Goal: Navigation & Orientation: Understand site structure

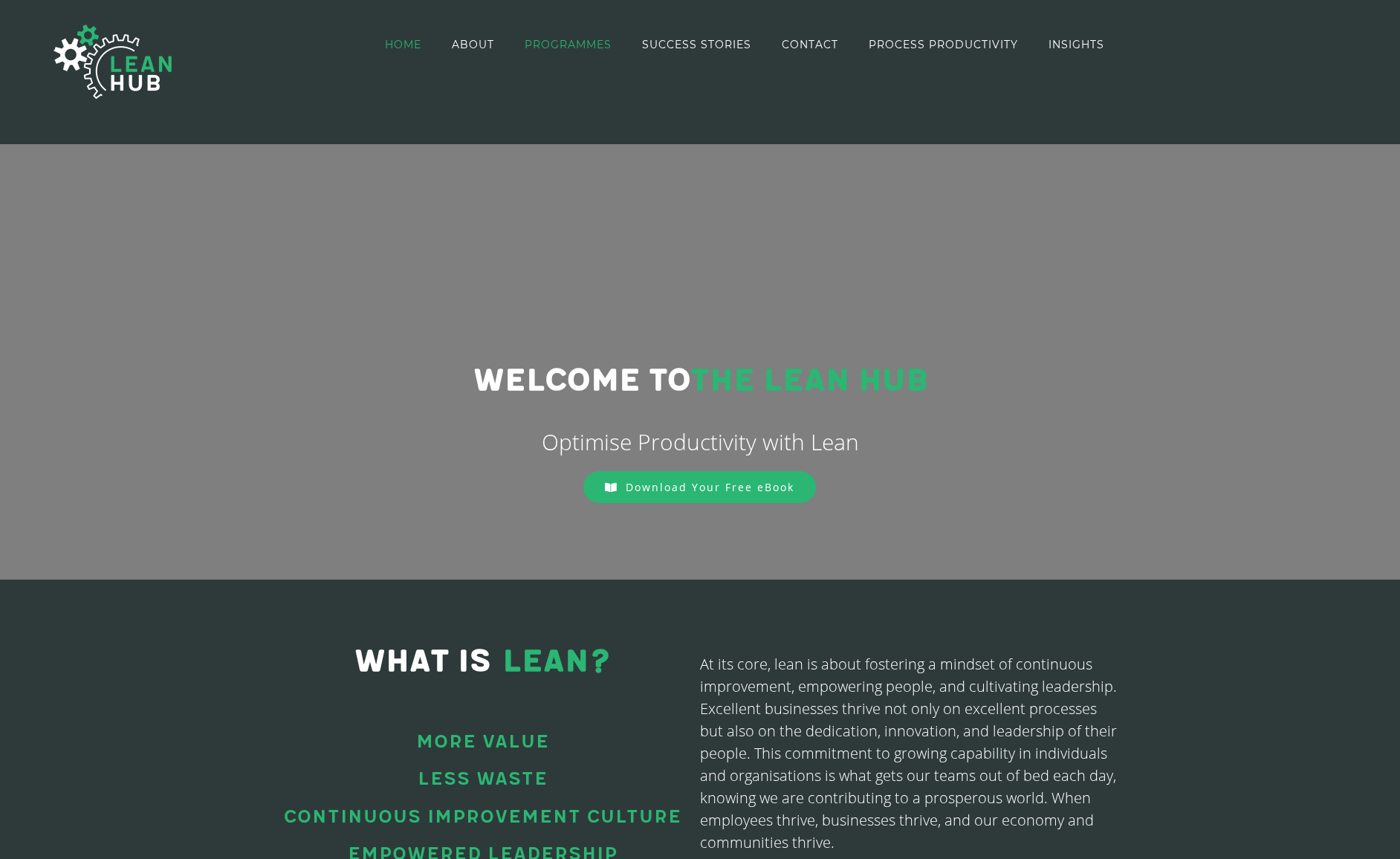
click at [555, 43] on span "PROGRAMMES" at bounding box center [568, 45] width 87 height 11
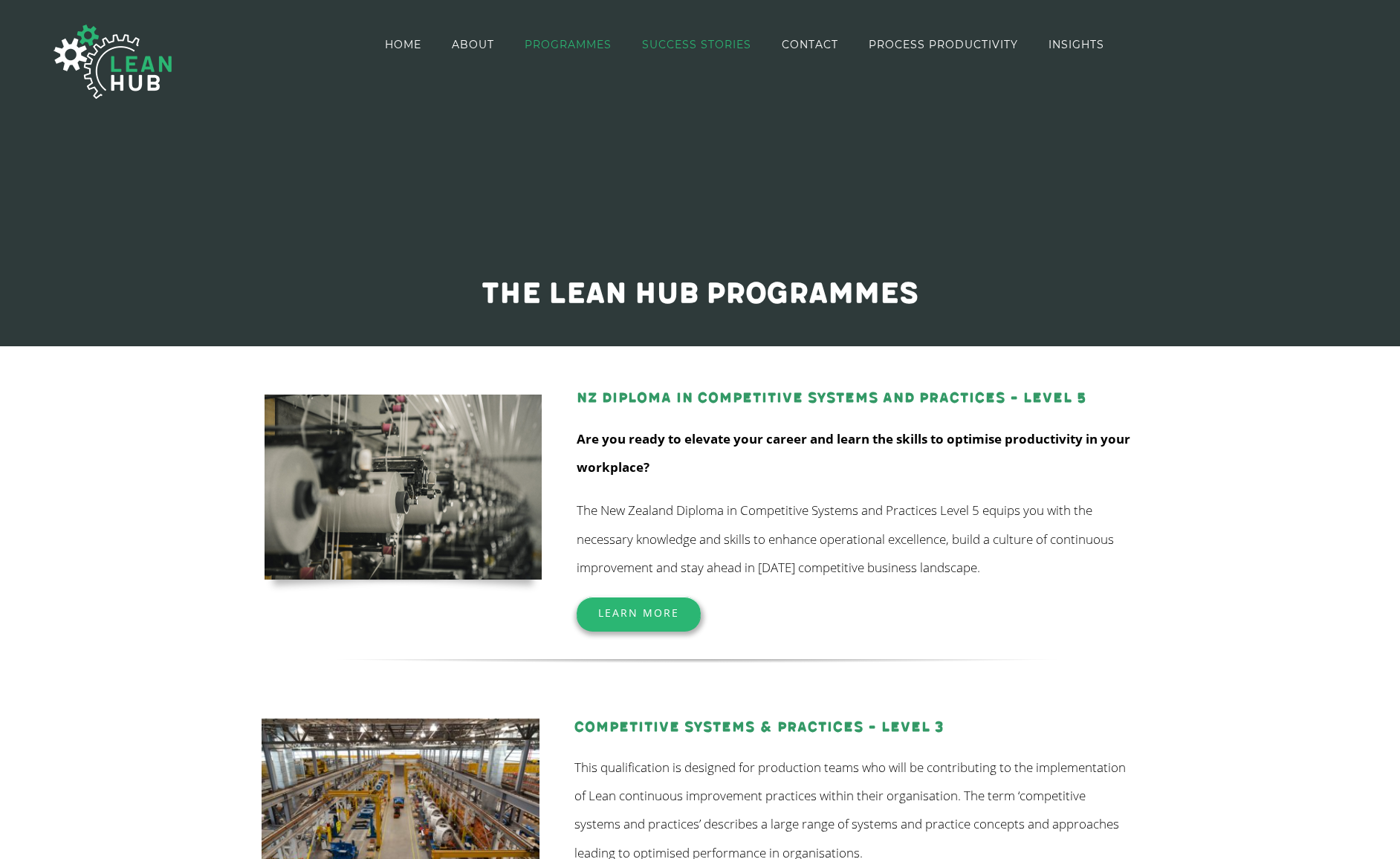
click at [676, 46] on span "SUCCESS STORIES" at bounding box center [697, 45] width 109 height 11
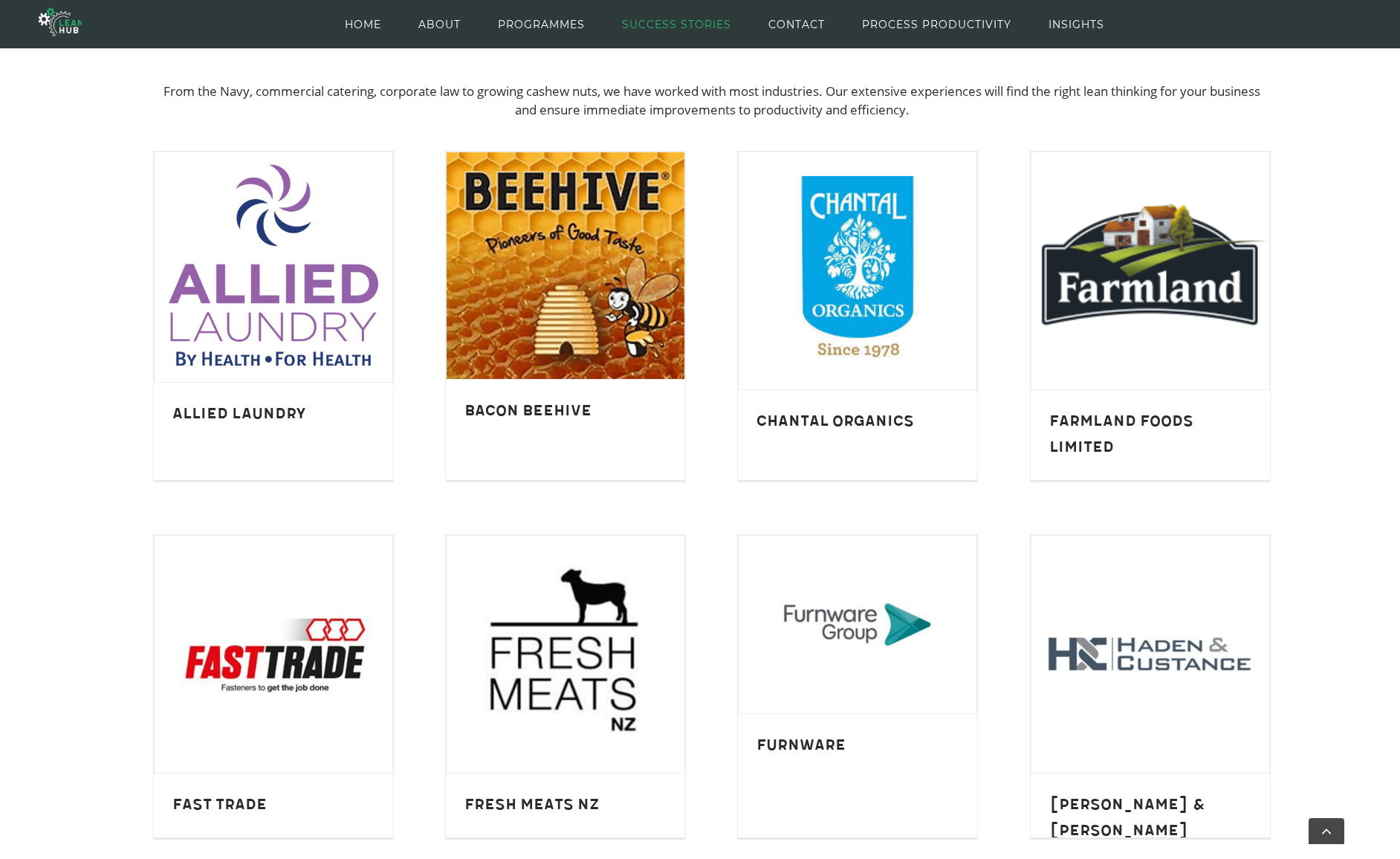
scroll to position [298, 0]
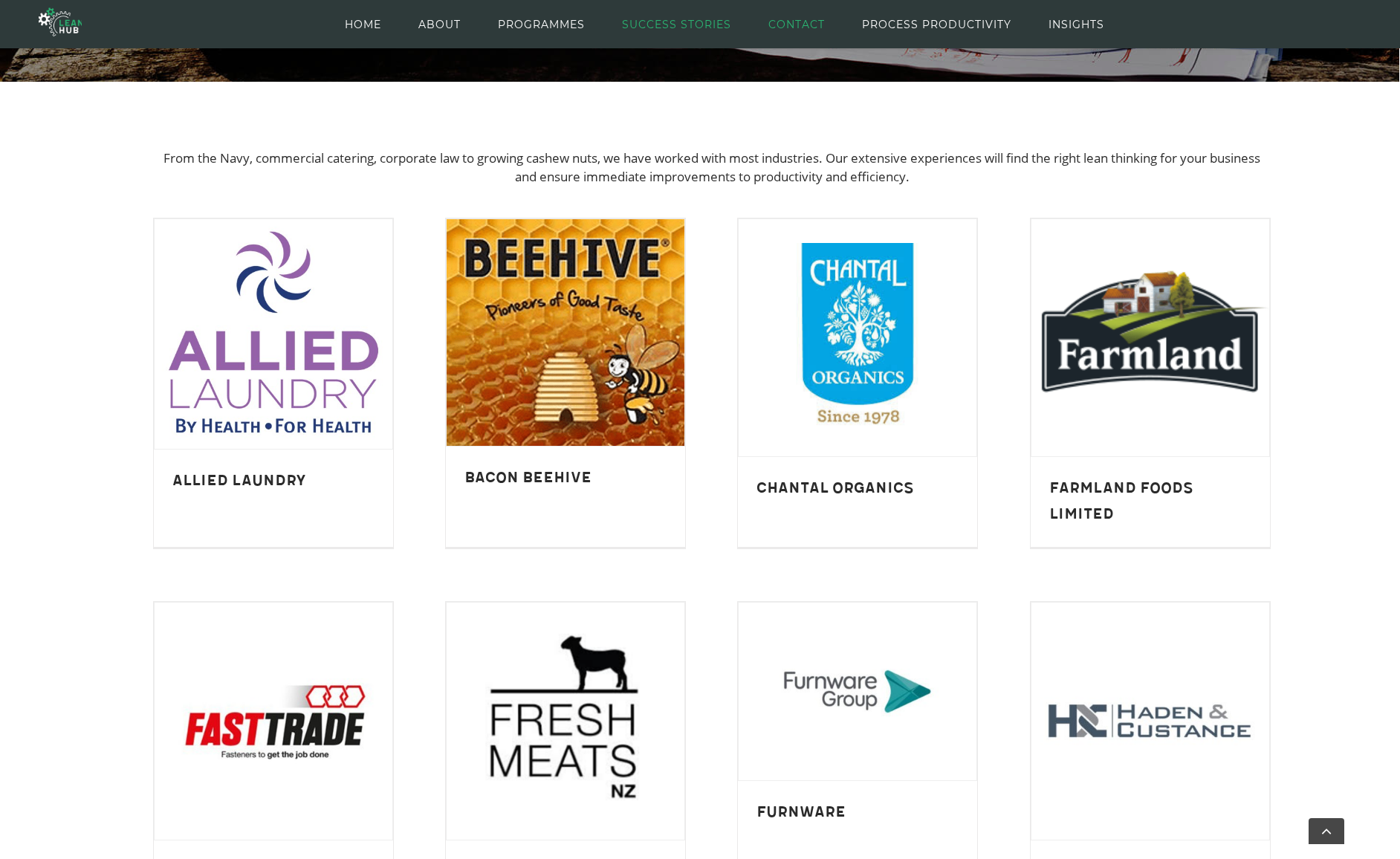
click at [792, 28] on span "CONTACT" at bounding box center [797, 24] width 56 height 67
click at [906, 26] on span "PROCESS PRODUCTIVITY" at bounding box center [937, 24] width 149 height 67
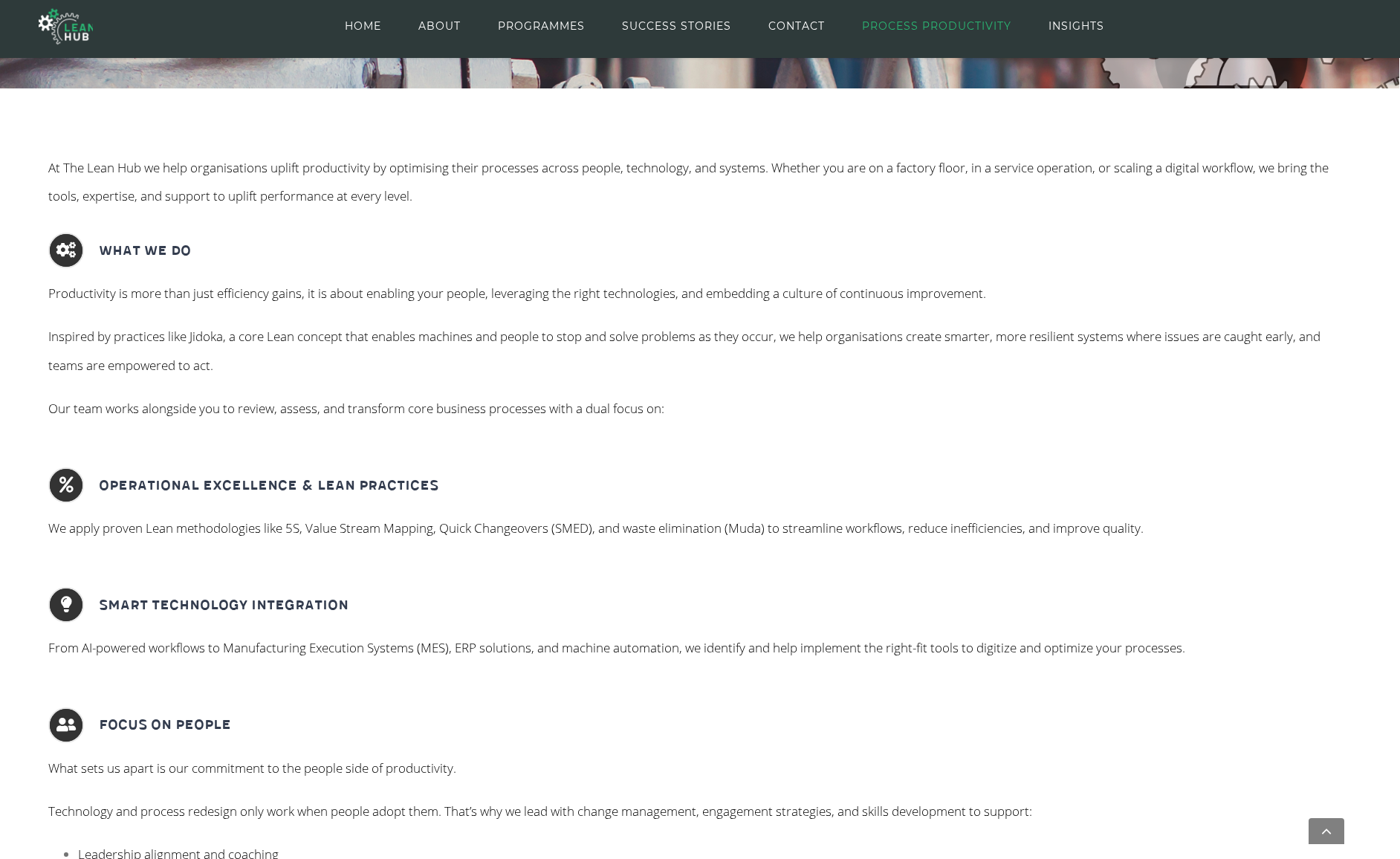
scroll to position [371, 0]
